Goal: Task Accomplishment & Management: Manage account settings

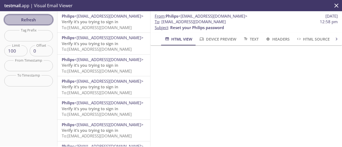
click at [38, 24] on button "Refresh" at bounding box center [28, 20] width 49 height 10
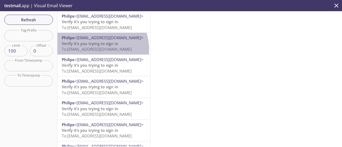
click at [92, 49] on span "To: [EMAIL_ADDRESS][DOMAIN_NAME]" at bounding box center [97, 49] width 70 height 5
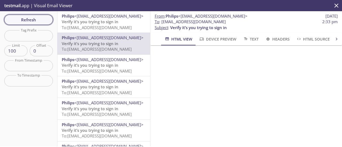
click at [47, 20] on span "Refresh" at bounding box center [29, 19] width 40 height 7
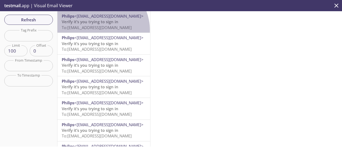
click at [97, 30] on p "Verify it’s you trying to sign in To: [EMAIL_ADDRESS][DOMAIN_NAME]" at bounding box center [104, 25] width 84 height 12
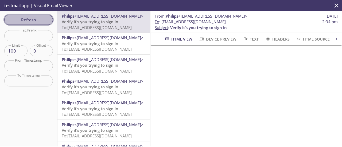
click at [25, 21] on span "Refresh" at bounding box center [29, 19] width 40 height 7
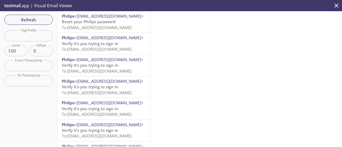
click at [101, 24] on span "Reset your Philips password" at bounding box center [89, 21] width 54 height 5
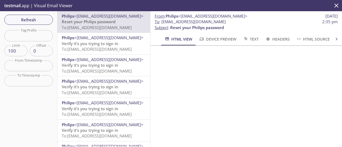
scroll to position [107, 0]
